Goal: Task Accomplishment & Management: Manage account settings

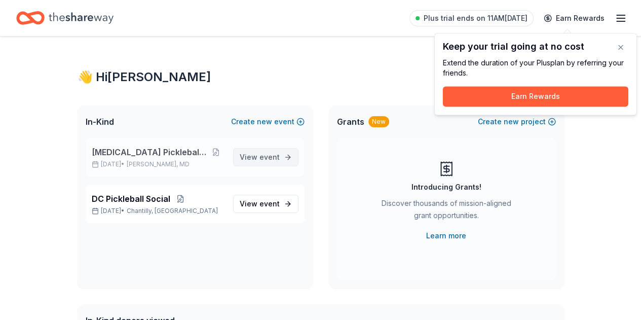
click at [254, 155] on span "View event" at bounding box center [260, 157] width 40 height 12
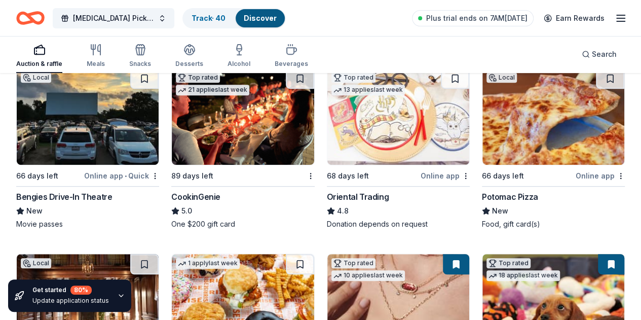
scroll to position [75, 0]
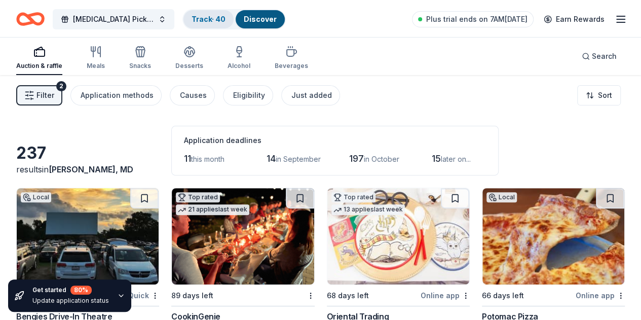
click at [201, 15] on link "Track · 40" at bounding box center [208, 19] width 34 height 9
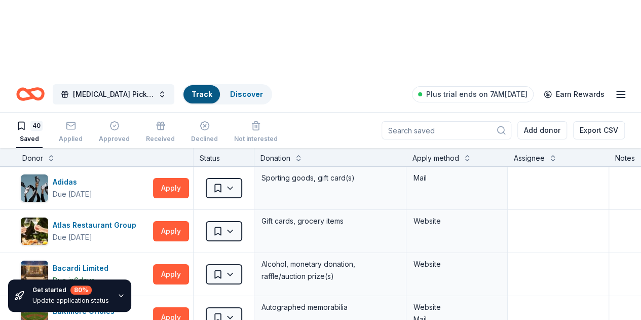
click at [201, 90] on link "Track" at bounding box center [201, 94] width 20 height 9
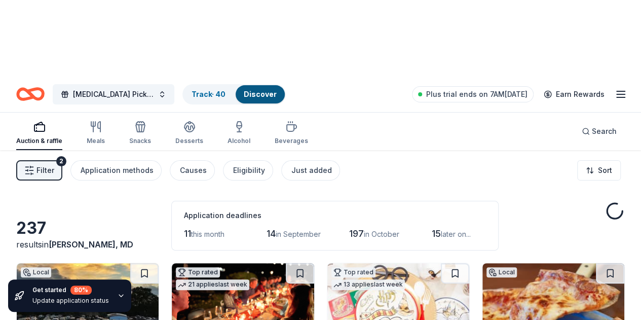
click at [614, 88] on icon "button" at bounding box center [620, 94] width 12 height 12
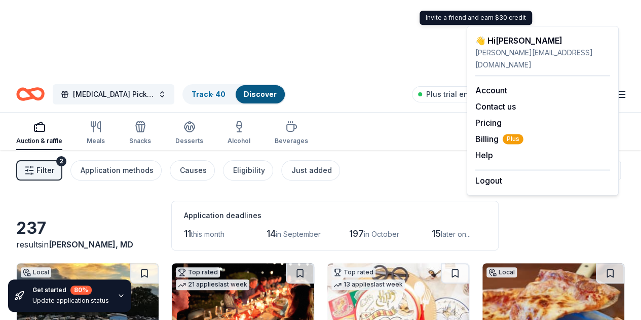
click at [476, 17] on div "Invite a friend and earn $30 credit Invite a friend and earn $30 credit" at bounding box center [475, 18] width 112 height 14
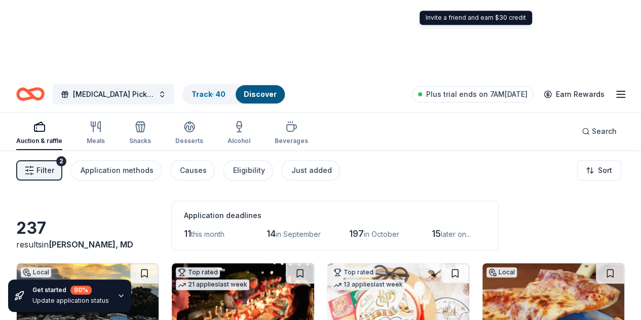
click at [468, 17] on div "Invite a friend and earn $30 credit Invite a friend and earn $30 credit" at bounding box center [475, 18] width 112 height 14
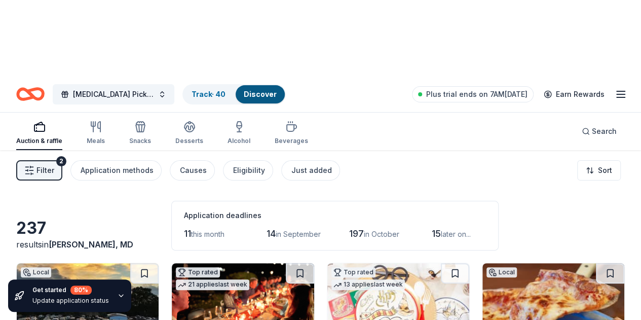
click at [493, 112] on div "Auction & raffle Meals Snacks Desserts Alcohol Beverages Search" at bounding box center [320, 130] width 608 height 37
click at [449, 88] on span "Plus trial ends on 7AM[DATE]" at bounding box center [476, 94] width 101 height 12
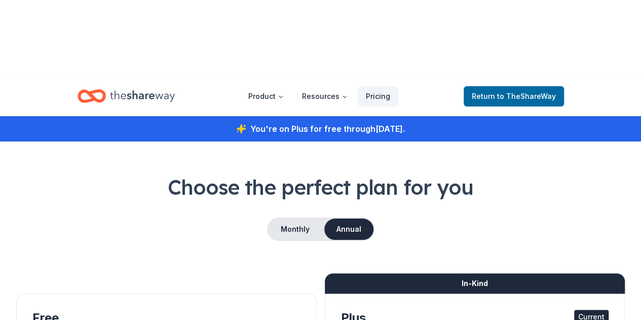
click at [611, 76] on header "Product Resources Pricing Return to TheShareWay" at bounding box center [320, 96] width 641 height 40
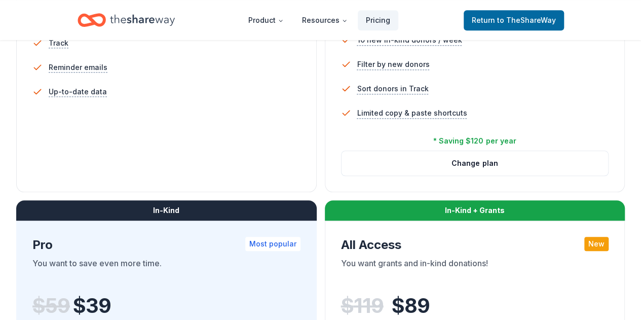
scroll to position [463, 0]
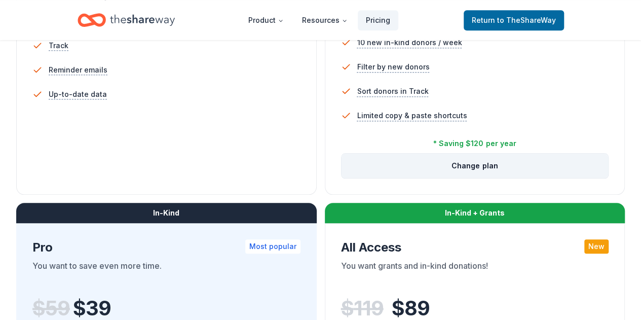
click at [341, 153] on button "Change plan" at bounding box center [474, 165] width 267 height 24
